Goal: Browse casually

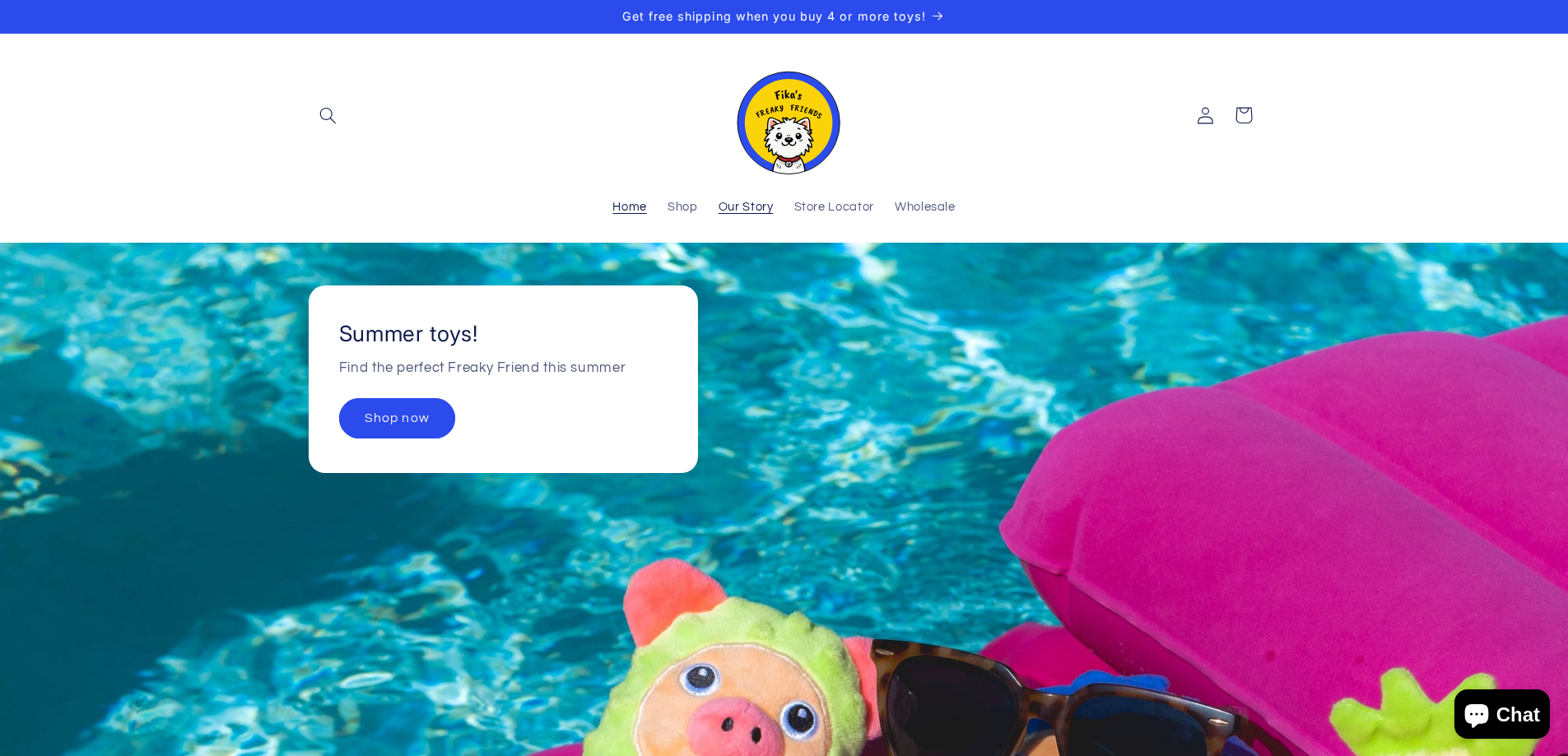
click at [749, 210] on span "Our Story" at bounding box center [746, 208] width 55 height 16
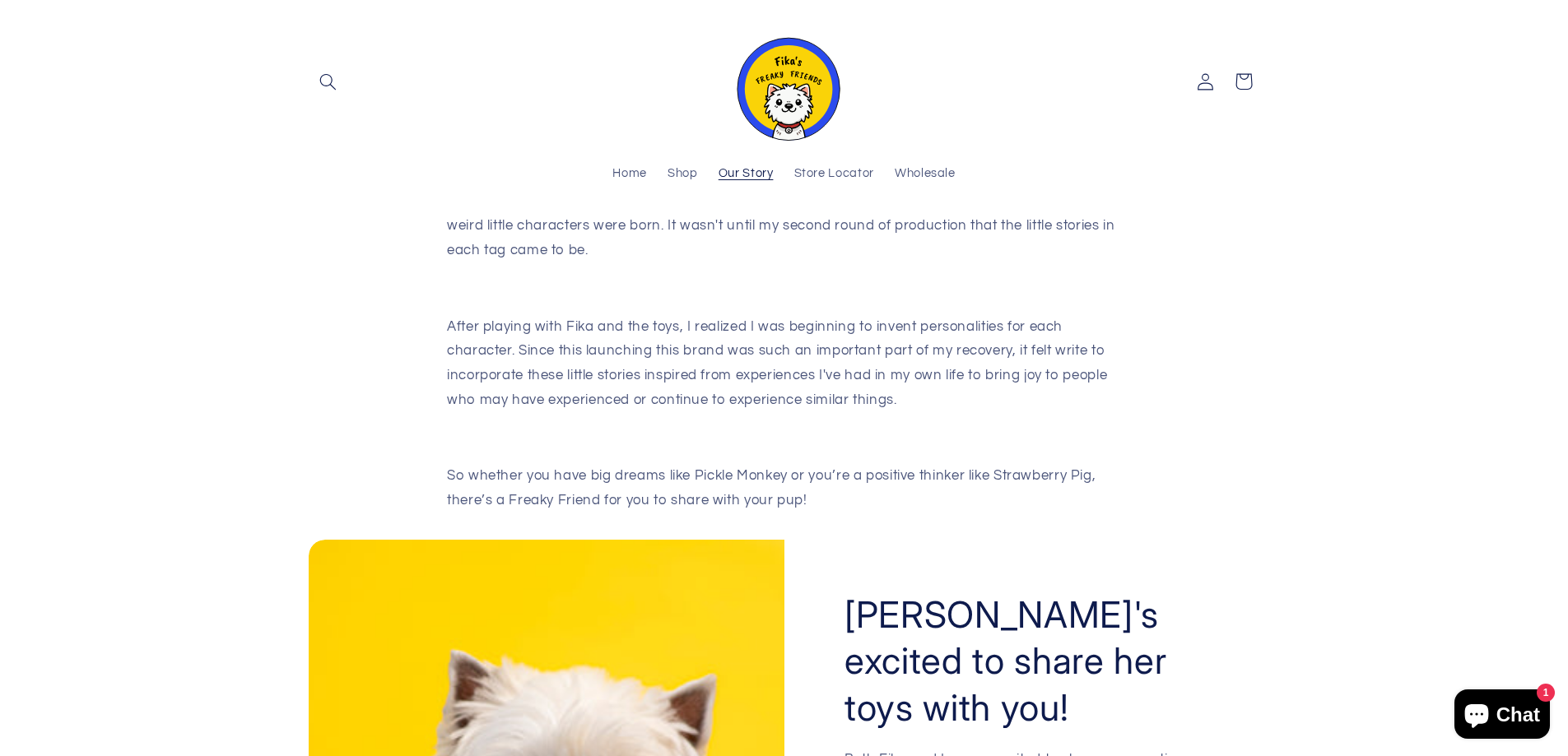
scroll to position [950, 0]
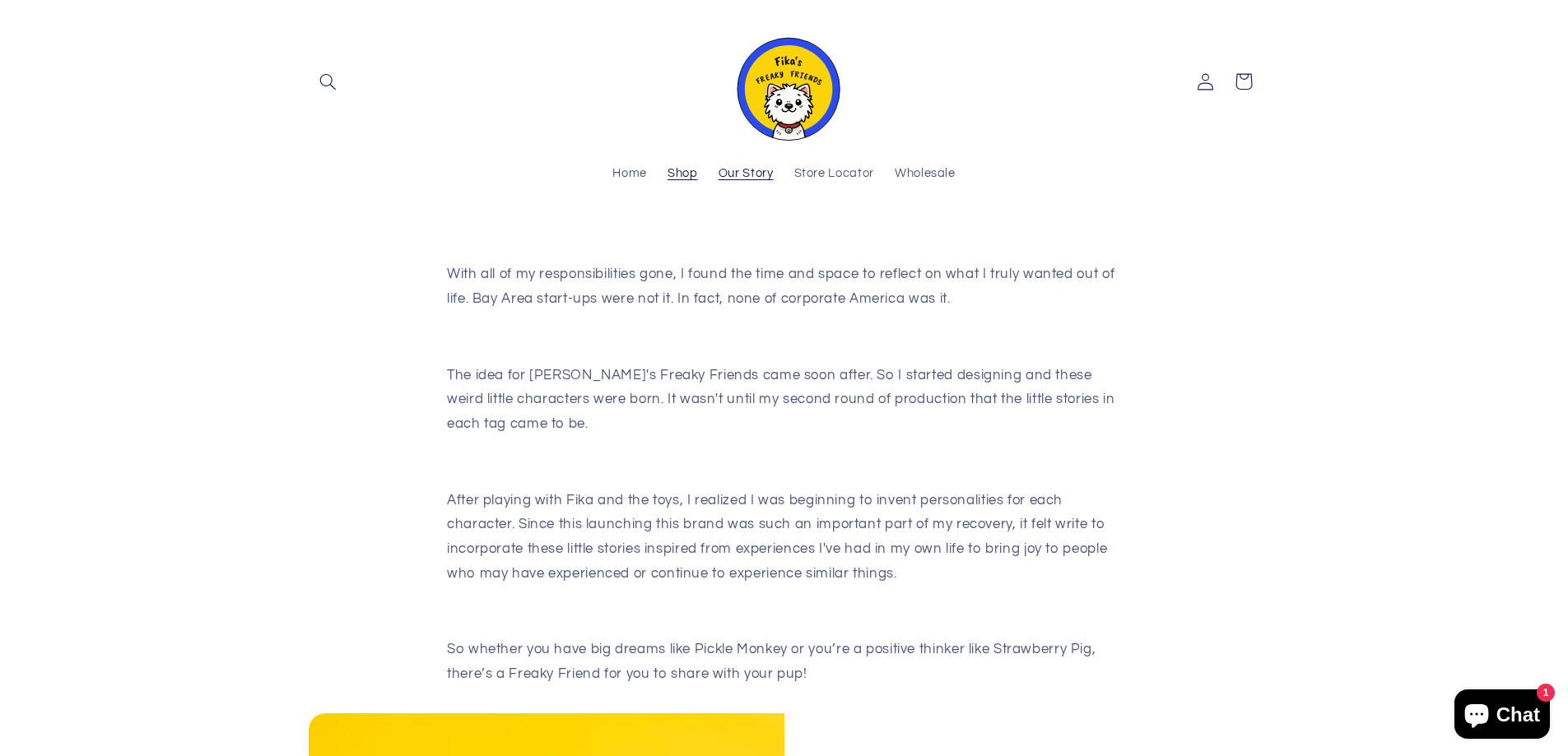
click at [687, 173] on span "Shop" at bounding box center [682, 174] width 30 height 16
